Goal: Task Accomplishment & Management: Use online tool/utility

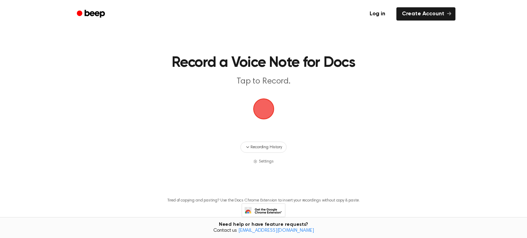
click at [271, 101] on span "button" at bounding box center [263, 108] width 34 height 34
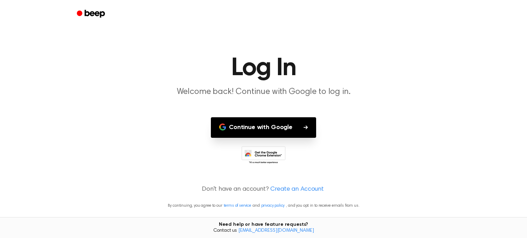
click at [214, 129] on button "Continue with Google" at bounding box center [263, 127] width 105 height 20
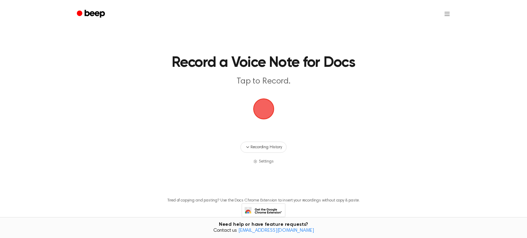
click at [263, 116] on span "button" at bounding box center [264, 109] width 38 height 38
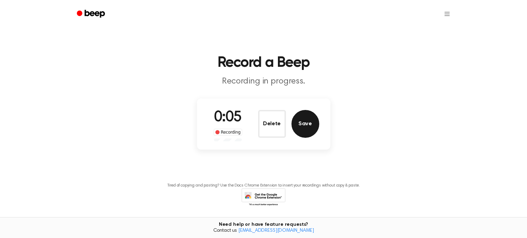
click at [306, 122] on button "Save" at bounding box center [306, 124] width 28 height 28
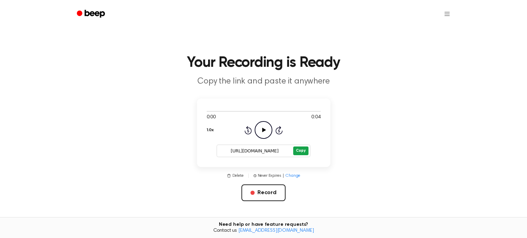
click at [297, 147] on button "Copy" at bounding box center [300, 150] width 15 height 9
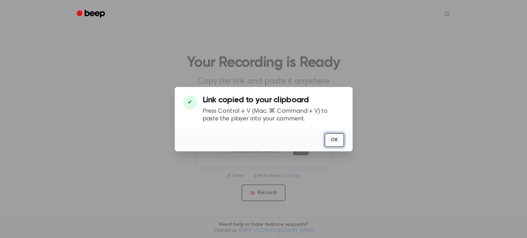
click at [334, 140] on button "OK" at bounding box center [335, 140] width 20 height 14
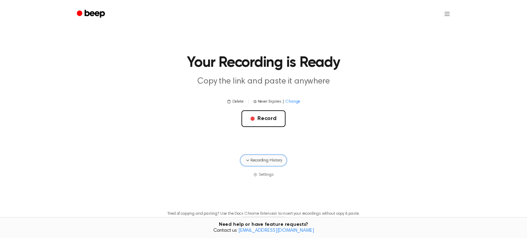
click at [251, 163] on span "Recording History" at bounding box center [266, 160] width 31 height 6
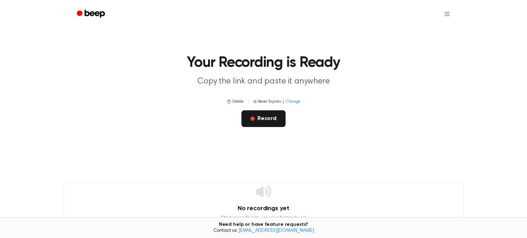
click at [253, 117] on span "button" at bounding box center [253, 118] width 4 height 4
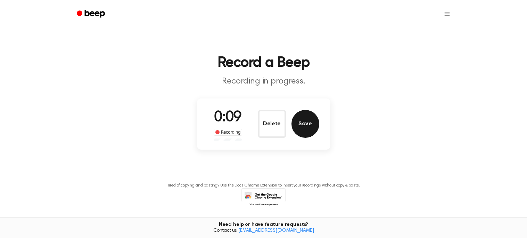
click at [300, 124] on button "Save" at bounding box center [306, 124] width 28 height 28
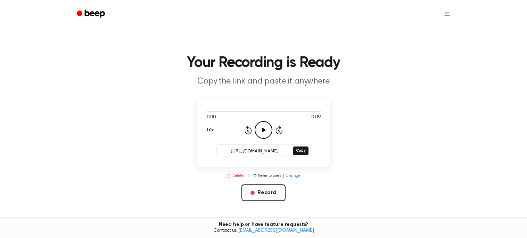
click at [232, 175] on button "Delete" at bounding box center [235, 175] width 17 height 6
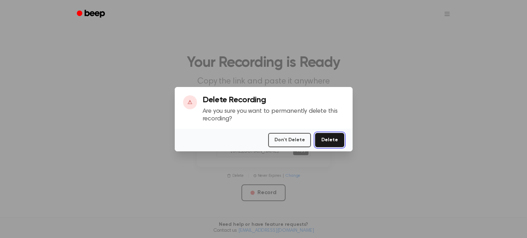
click at [335, 136] on button "Delete" at bounding box center [329, 140] width 29 height 14
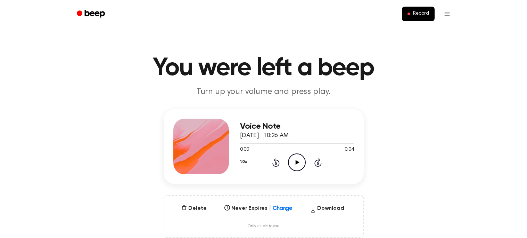
click at [300, 164] on icon "Play Audio" at bounding box center [297, 162] width 18 height 18
click at [299, 165] on icon "Play Audio" at bounding box center [297, 162] width 18 height 18
click at [299, 165] on icon "Pause Audio" at bounding box center [297, 162] width 18 height 18
click at [192, 206] on button "Delete" at bounding box center [194, 208] width 31 height 8
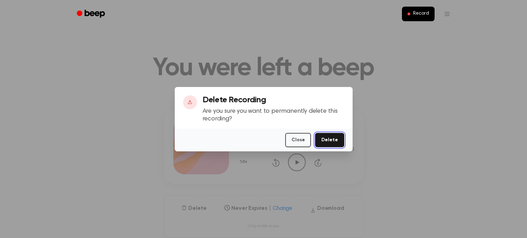
click at [340, 141] on button "Delete" at bounding box center [329, 140] width 29 height 14
